Goal: Task Accomplishment & Management: Complete application form

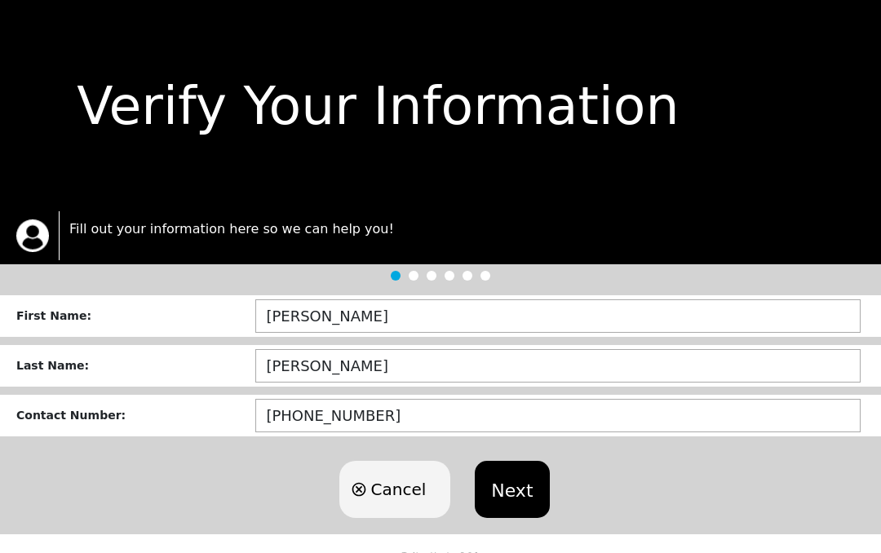
click at [524, 492] on button "Next" at bounding box center [512, 489] width 74 height 57
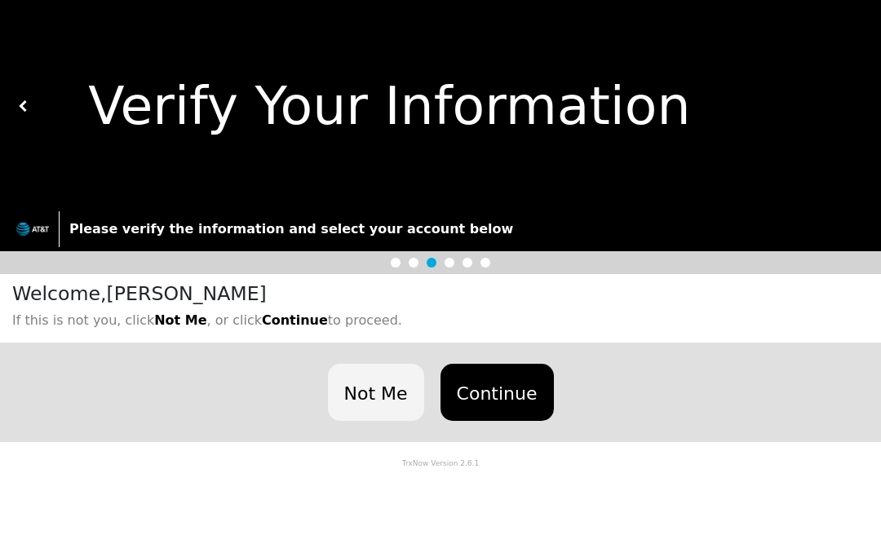
click at [504, 387] on button "Continue" at bounding box center [496, 392] width 113 height 57
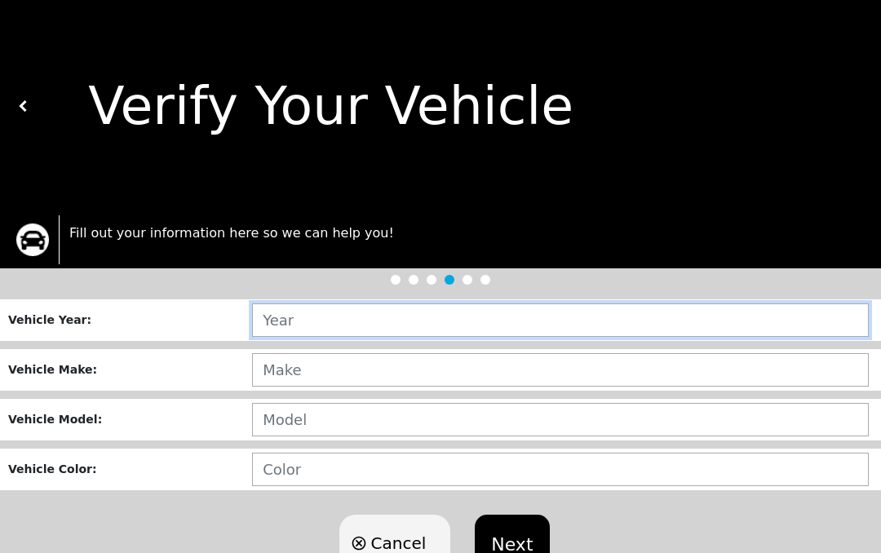
click at [325, 320] on input "text" at bounding box center [560, 319] width 617 height 33
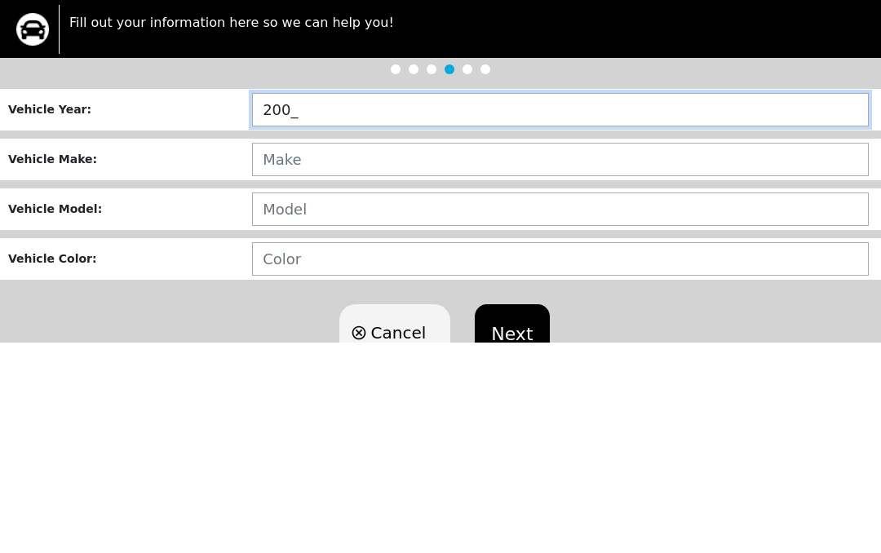
type input "2005"
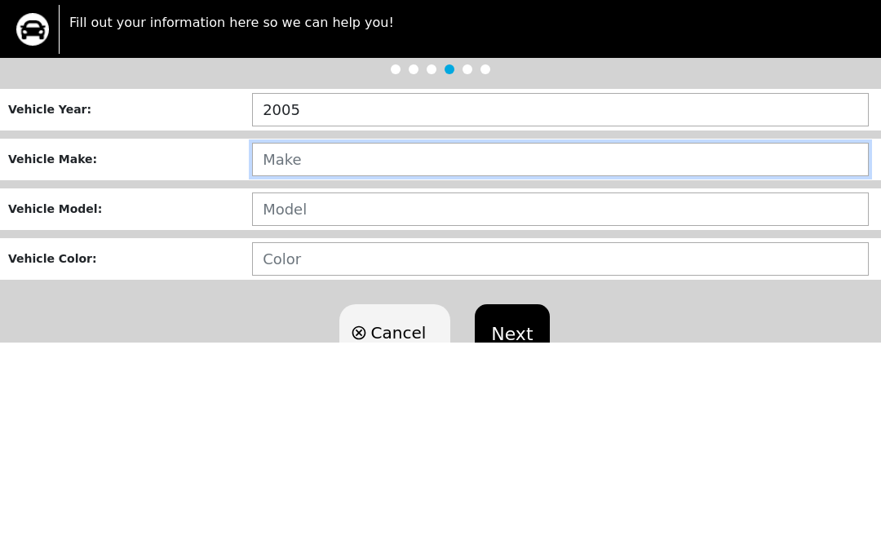
click at [321, 353] on input "text" at bounding box center [560, 369] width 617 height 33
type input "HONDA"
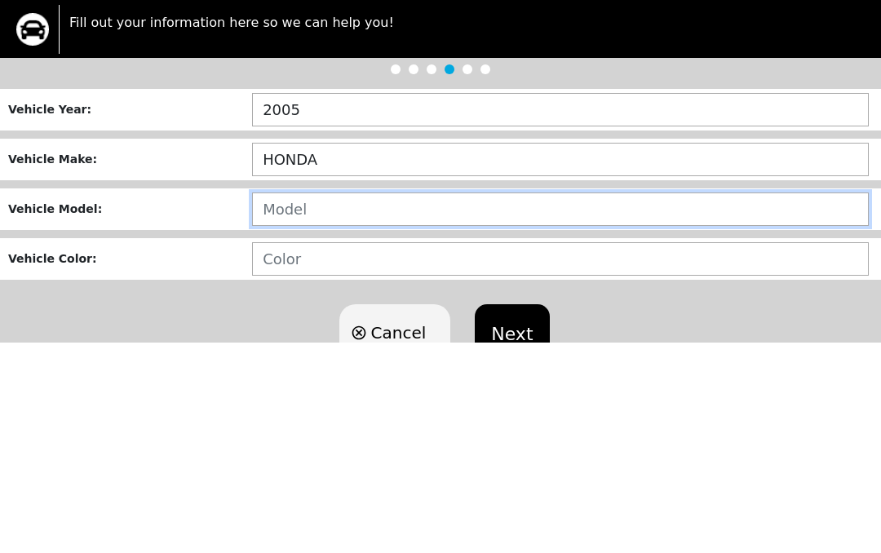
click at [341, 403] on input "text" at bounding box center [560, 419] width 617 height 33
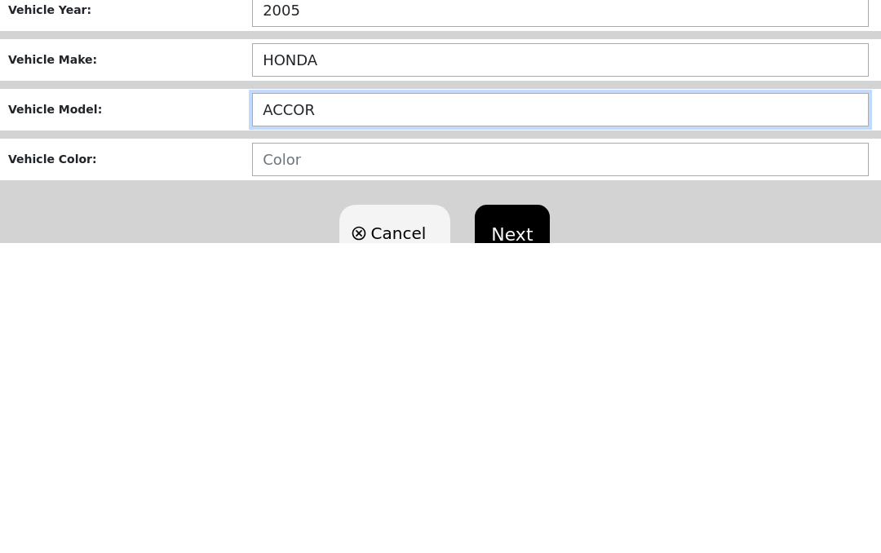
type input "ACCORD"
click at [379, 403] on input "ACCORD" at bounding box center [560, 419] width 617 height 33
click at [397, 403] on input "ACCORD" at bounding box center [560, 419] width 617 height 33
click at [381, 403] on input "ACCORD" at bounding box center [560, 419] width 617 height 33
click at [380, 403] on input "ACCORD" at bounding box center [560, 419] width 617 height 33
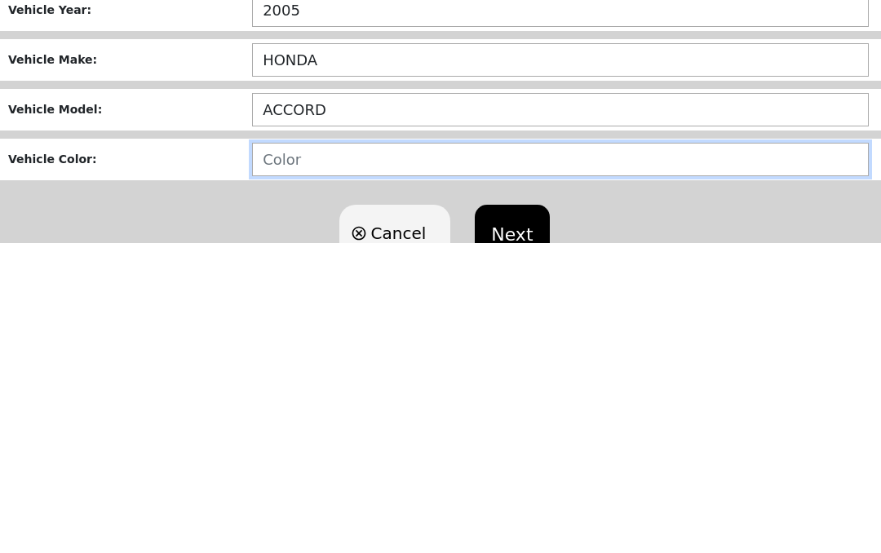
click at [334, 453] on input "text" at bounding box center [560, 469] width 617 height 33
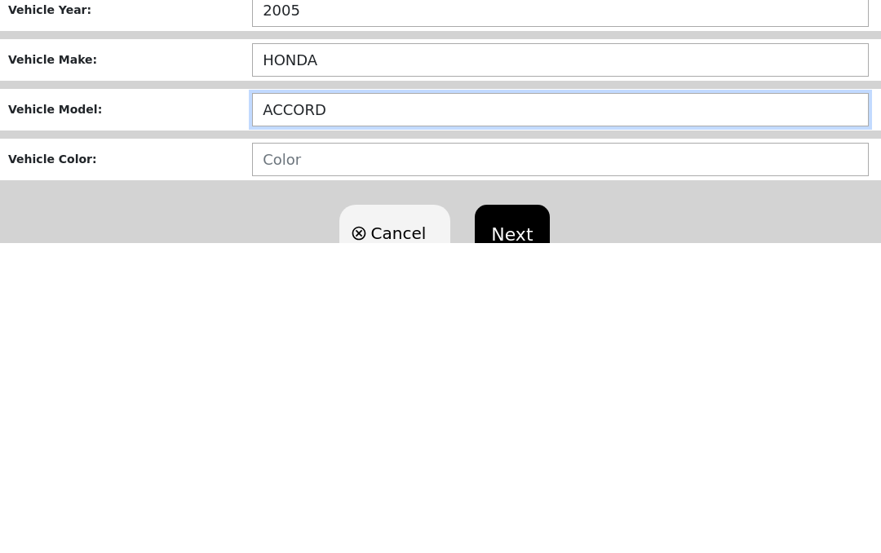
click at [379, 403] on input "ACCORD" at bounding box center [560, 419] width 617 height 33
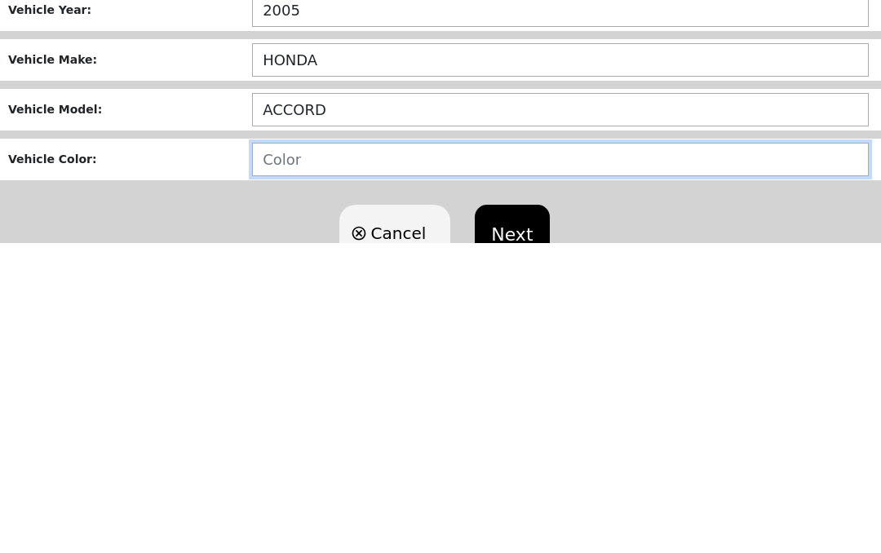
click at [284, 453] on input "text" at bounding box center [560, 469] width 617 height 33
type input "BLUE"
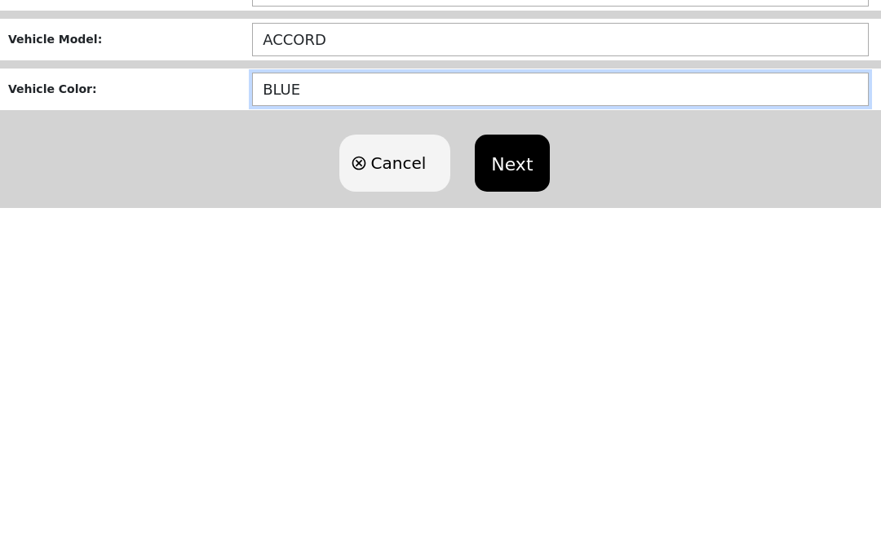
scroll to position [62, 0]
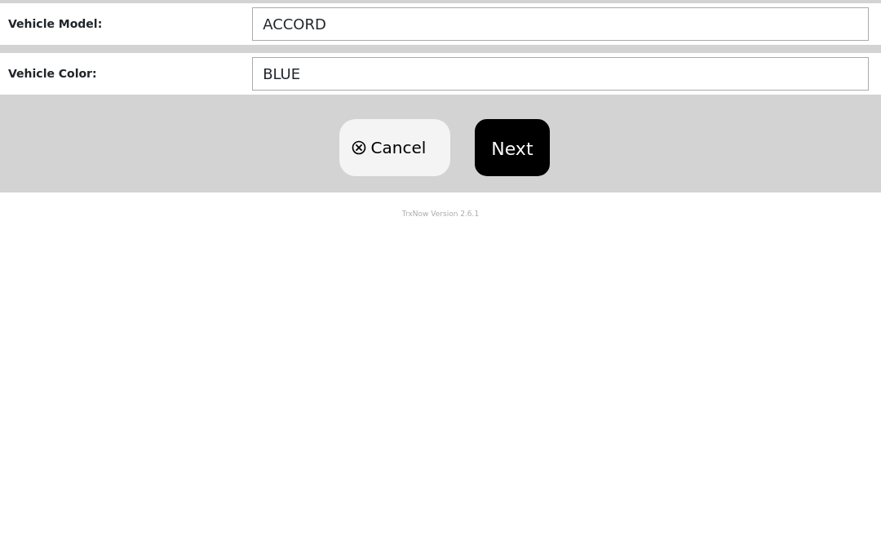
click at [517, 453] on button "Next" at bounding box center [512, 481] width 74 height 57
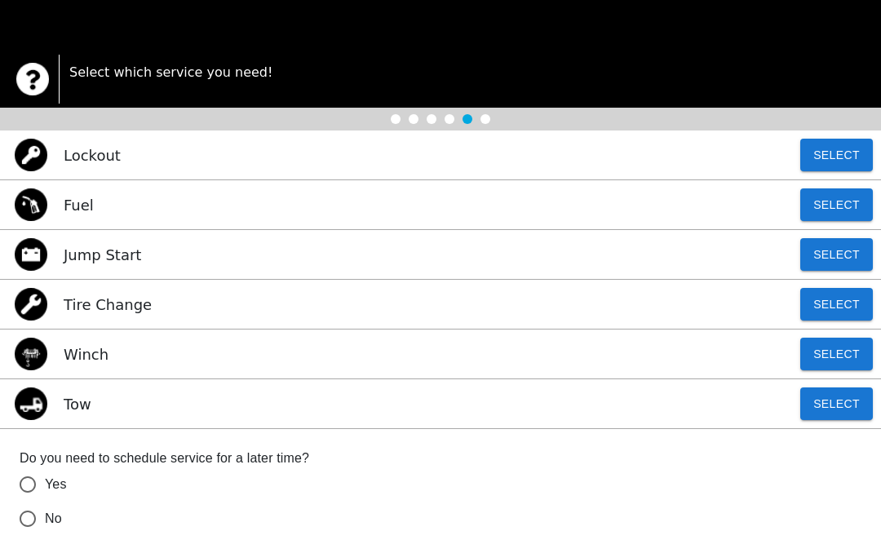
scroll to position [207, 0]
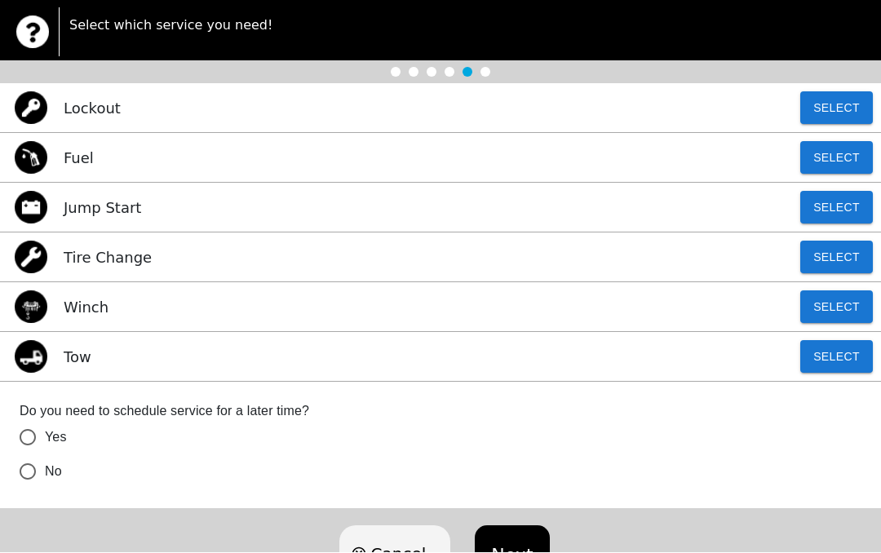
click at [848, 351] on button "Select" at bounding box center [836, 357] width 73 height 33
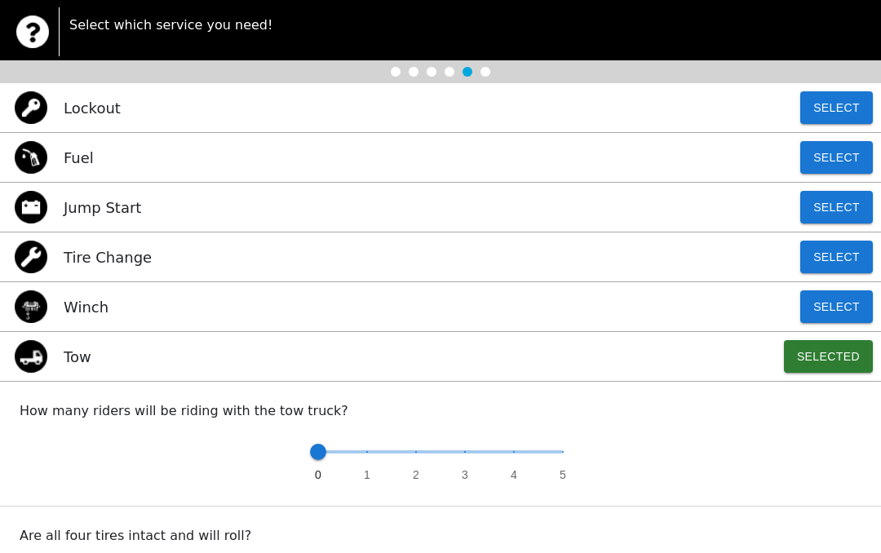
scroll to position [208, 0]
radio input "false"
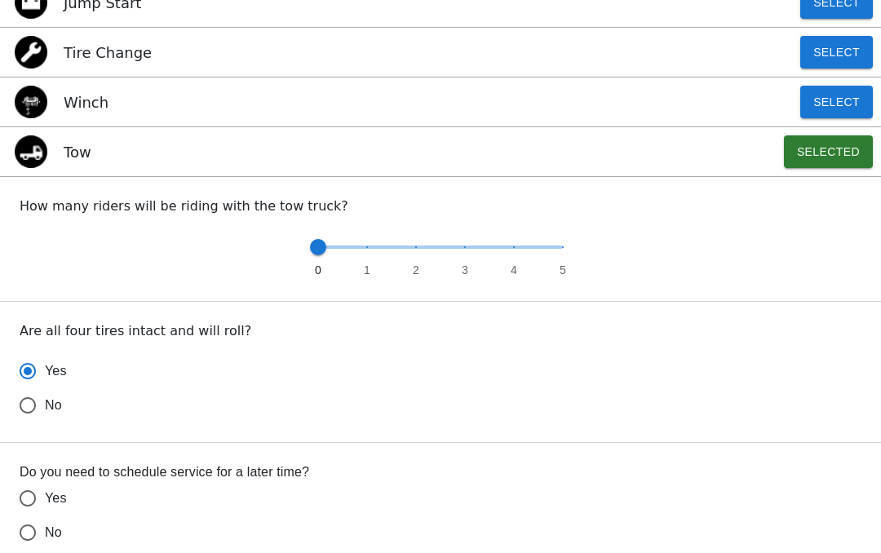
scroll to position [417, 0]
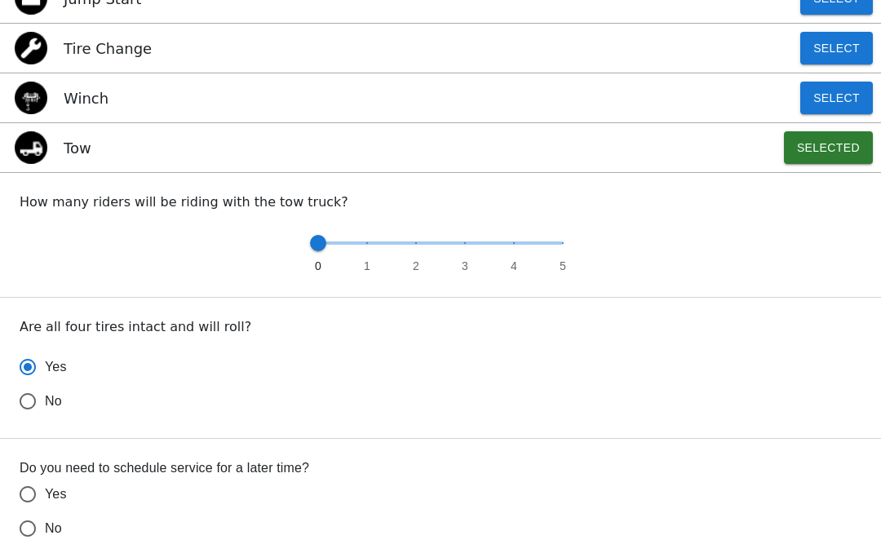
click at [36, 418] on input "No" at bounding box center [28, 401] width 34 height 34
radio input "false"
radio input "true"
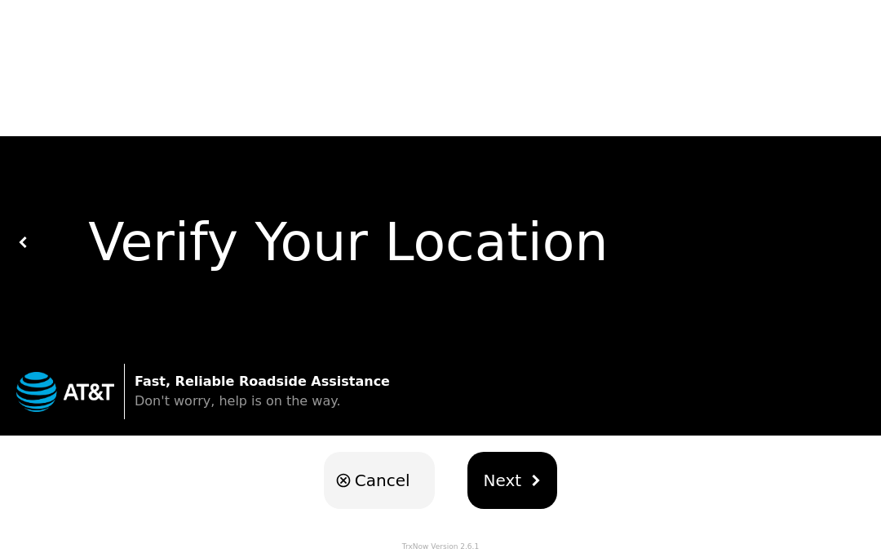
scroll to position [0, 0]
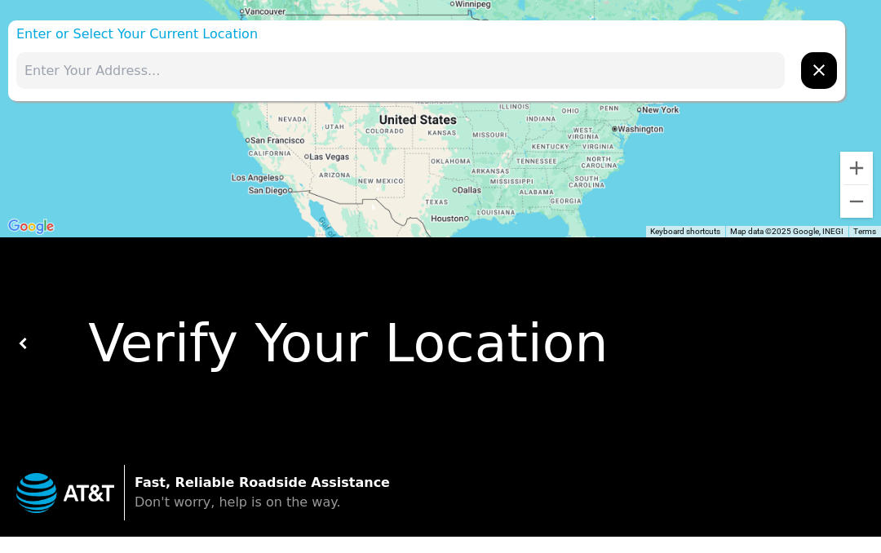
click at [63, 70] on input "text" at bounding box center [400, 70] width 768 height 37
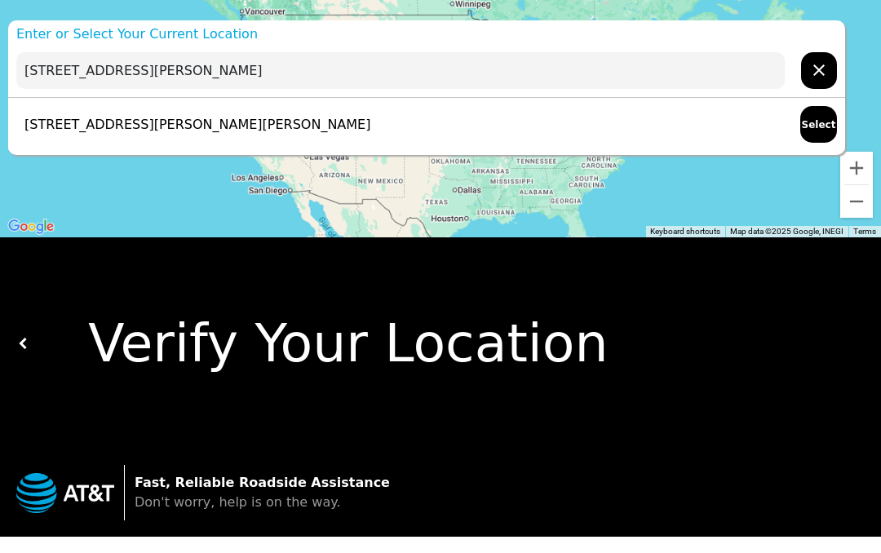
click at [203, 133] on p "[STREET_ADDRESS][PERSON_NAME][PERSON_NAME]" at bounding box center [193, 125] width 354 height 20
type input "[STREET_ADDRESS][PERSON_NAME][PERSON_NAME]"
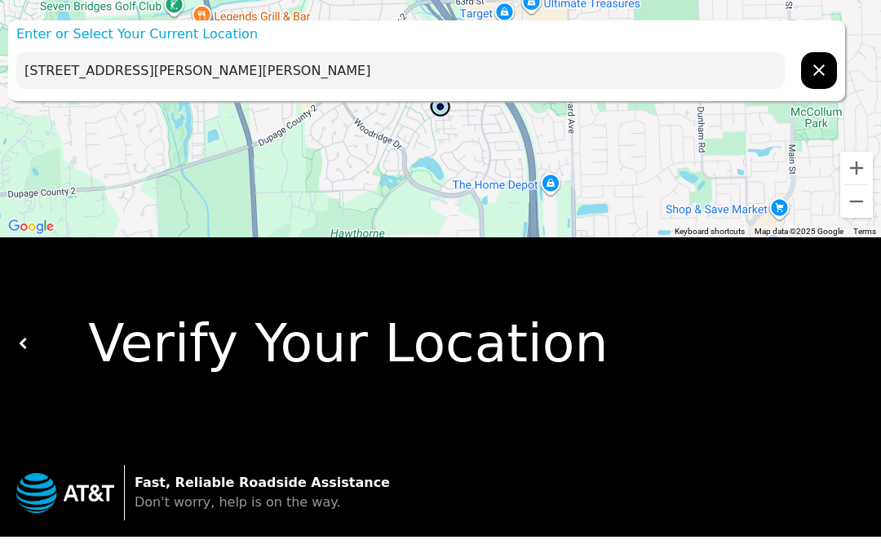
scroll to position [27, 0]
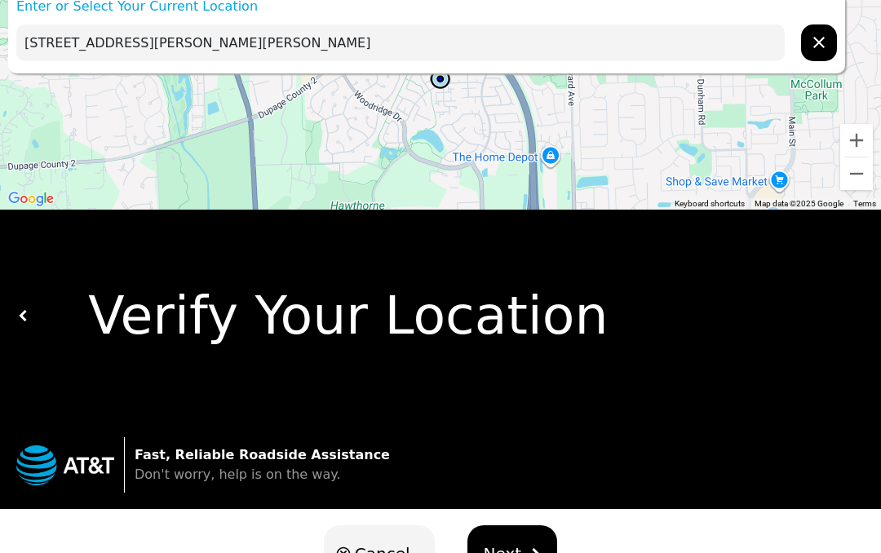
click at [511, 552] on span "Next" at bounding box center [503, 554] width 38 height 24
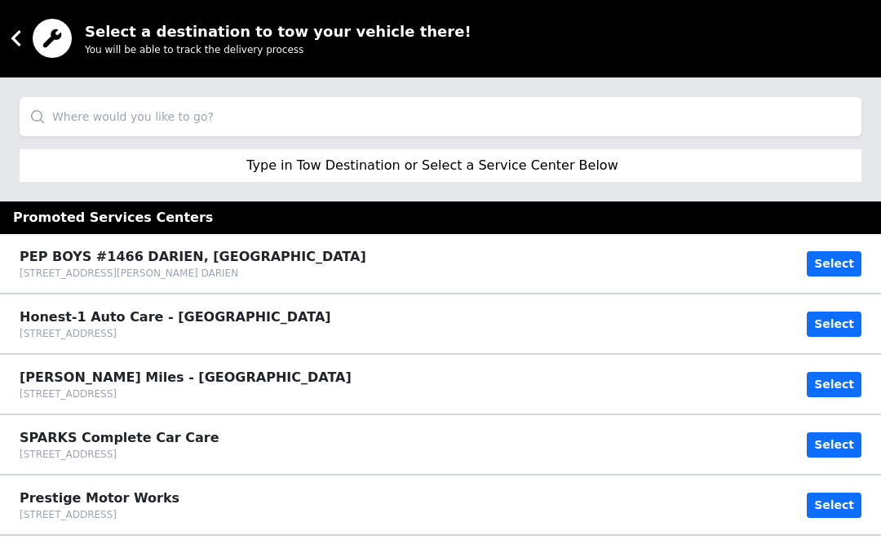
scroll to position [1, 0]
click at [91, 118] on input "search" at bounding box center [441, 116] width 842 height 39
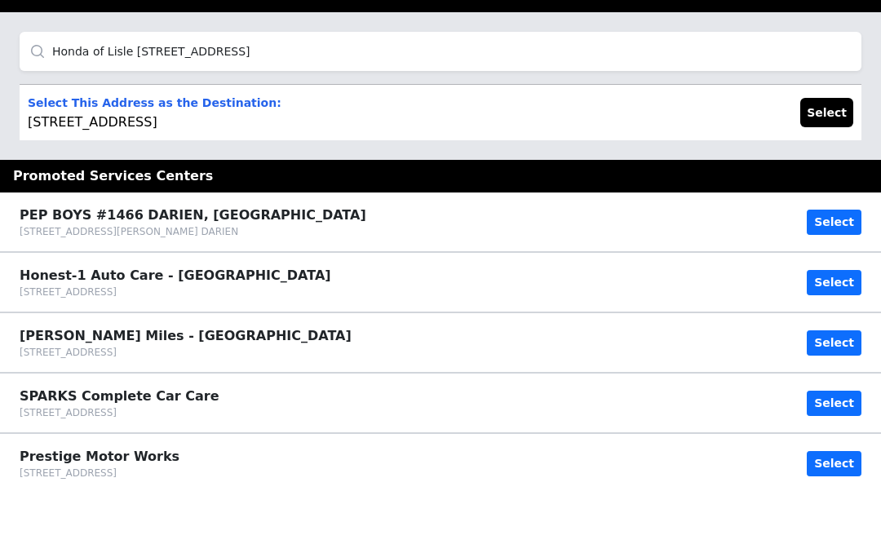
type input "Honda of Lisle [STREET_ADDRESS]"
click at [827, 164] on button "Select" at bounding box center [826, 178] width 53 height 29
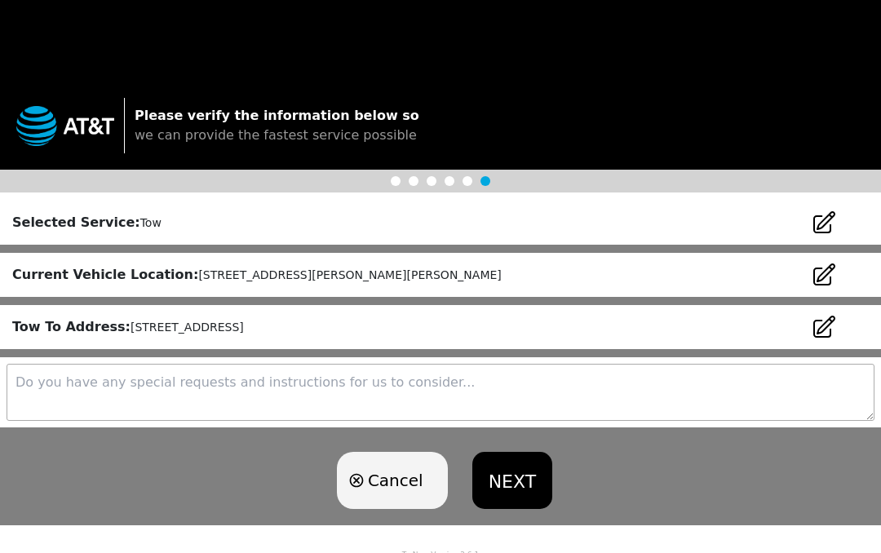
scroll to position [137, 0]
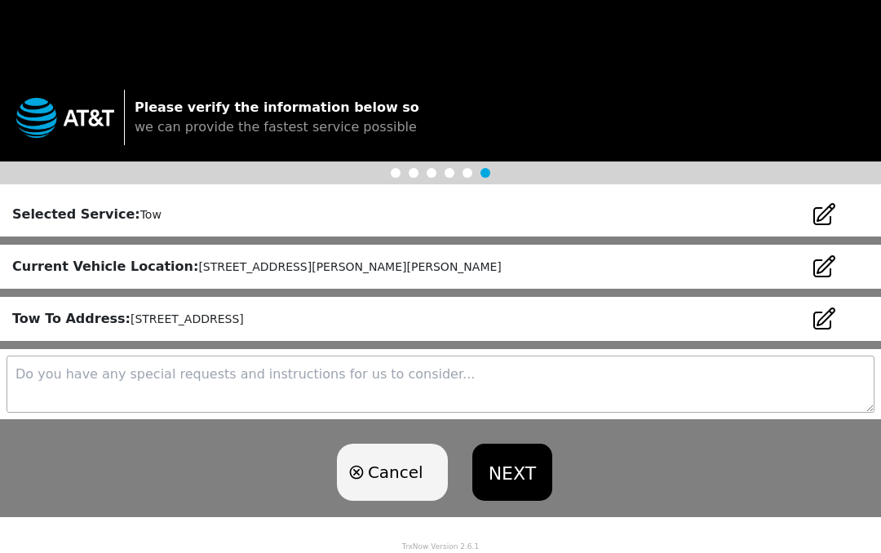
click at [59, 400] on textarea at bounding box center [441, 384] width 868 height 57
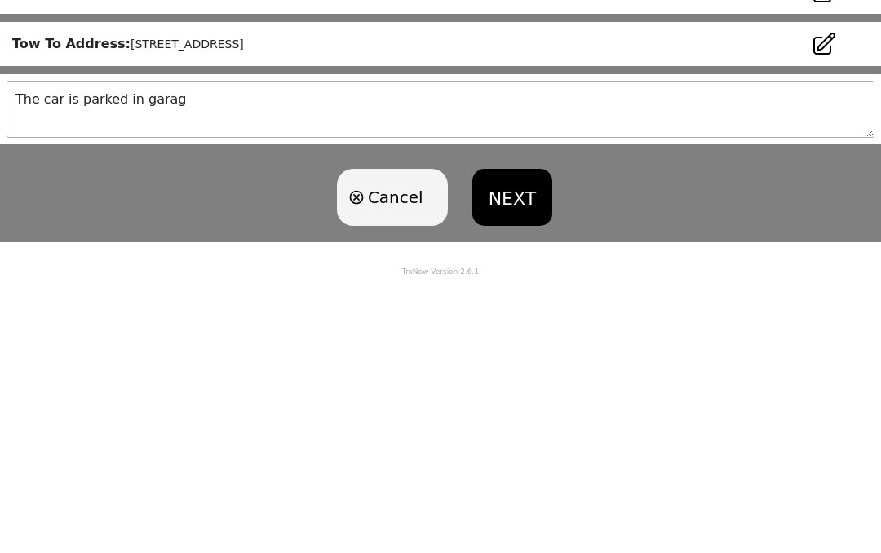
type textarea "The car is parked in garage"
click at [514, 445] on button "NEXT" at bounding box center [512, 473] width 80 height 57
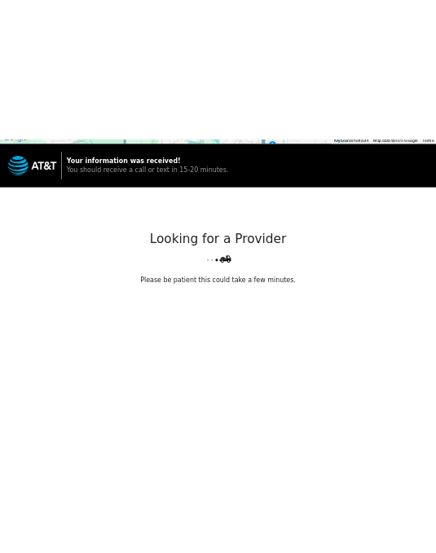
scroll to position [0, 0]
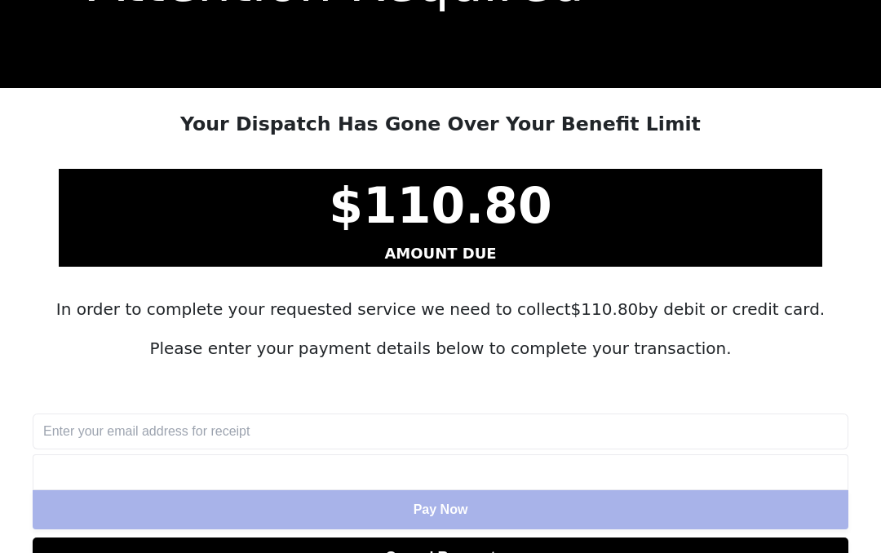
scroll to position [131, 0]
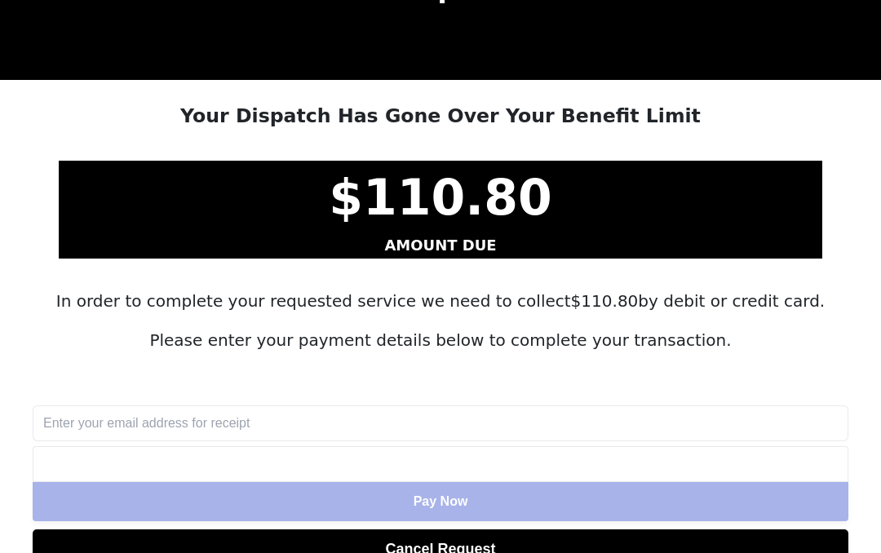
click at [242, 427] on input "text" at bounding box center [441, 424] width 816 height 36
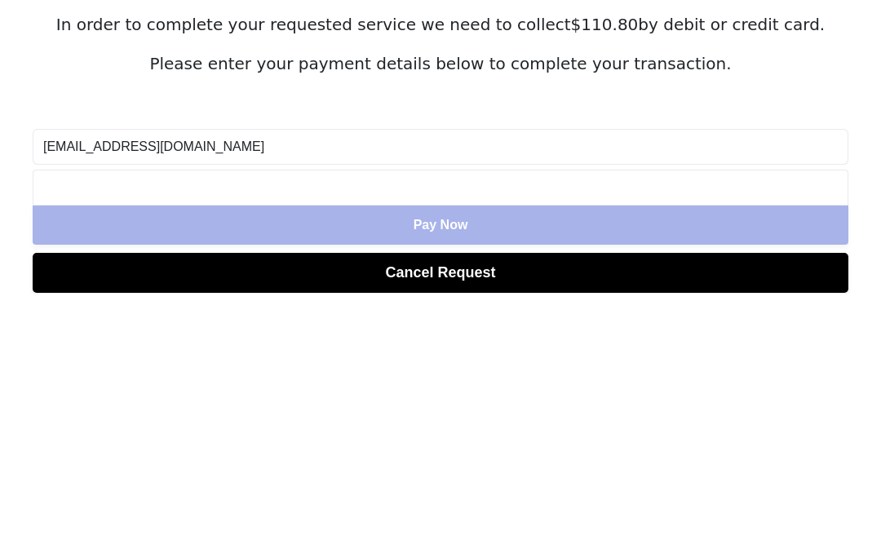
type input "[EMAIL_ADDRESS][DOMAIN_NAME]"
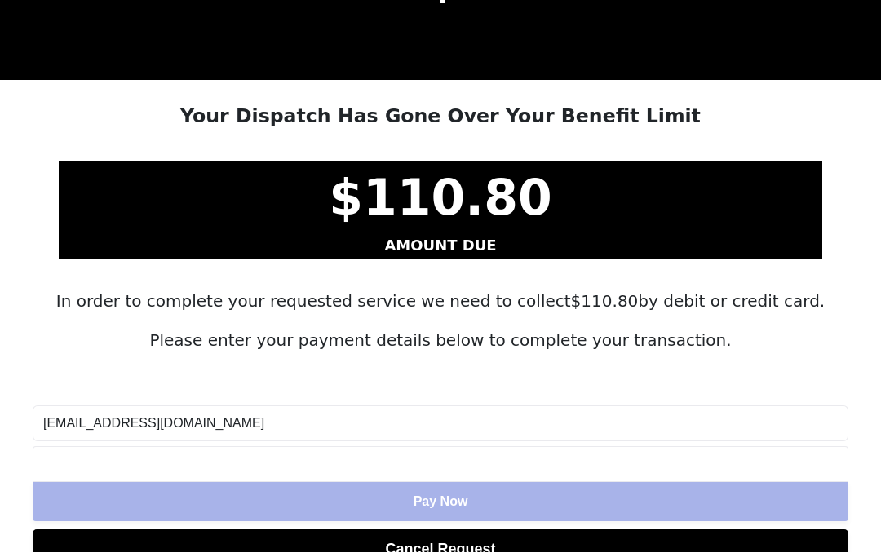
scroll to position [191, 0]
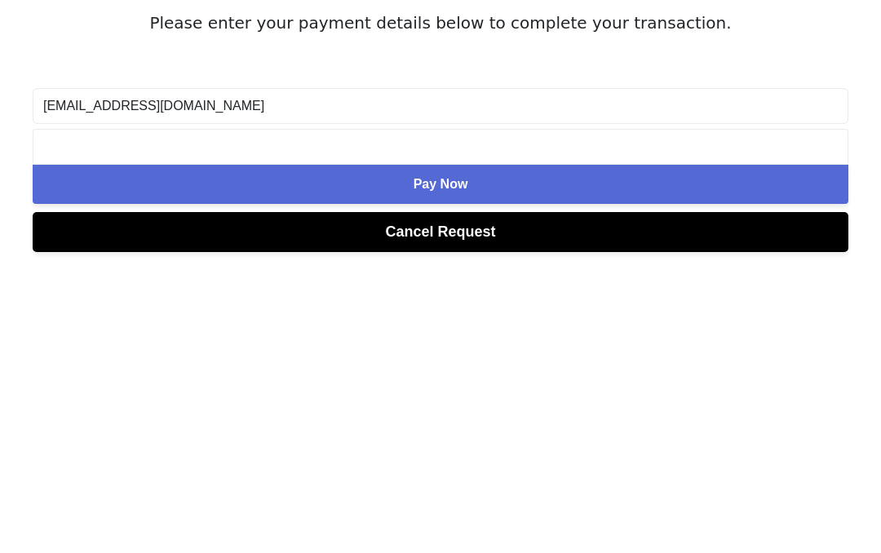
click at [498, 423] on button "Pay Now" at bounding box center [441, 442] width 816 height 39
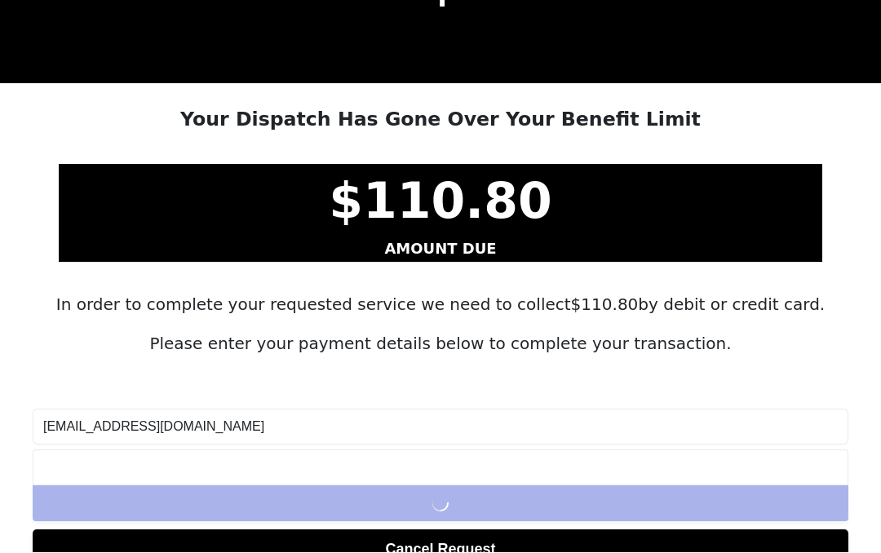
scroll to position [85, 0]
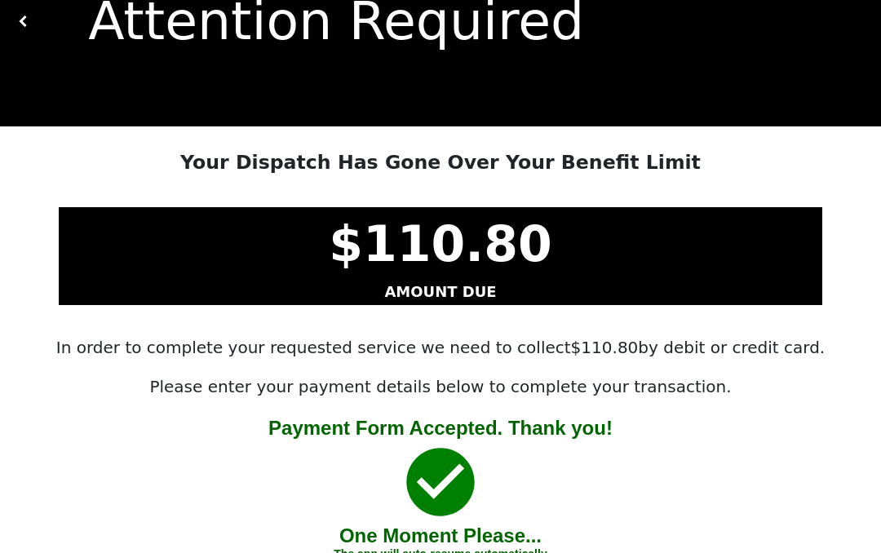
click at [2, 388] on div "Your Dispatch Has Gone Over Your Benefit Limit $ 110.80 AMOUNT DUE In order to …" at bounding box center [440, 277] width 881 height 284
